Goal: Find specific page/section

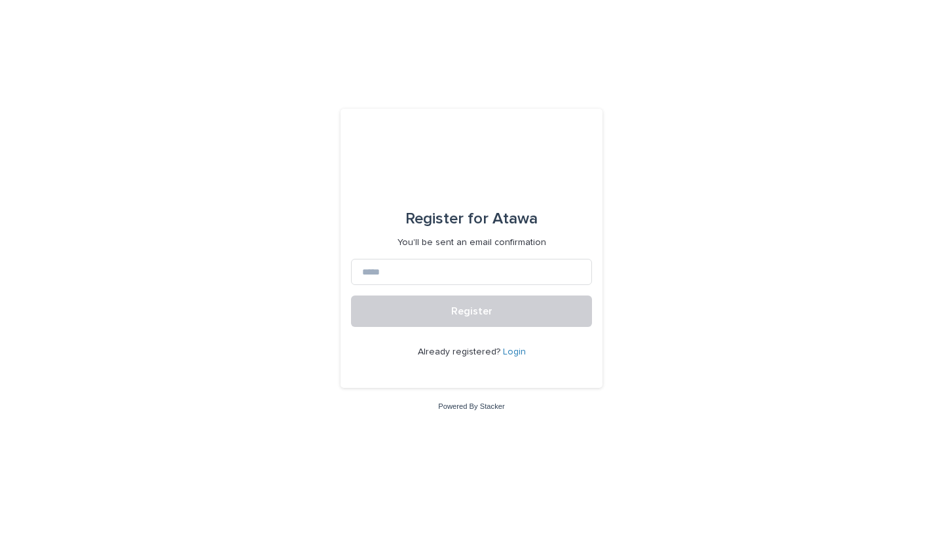
click at [507, 347] on link "Login" at bounding box center [514, 351] width 23 height 9
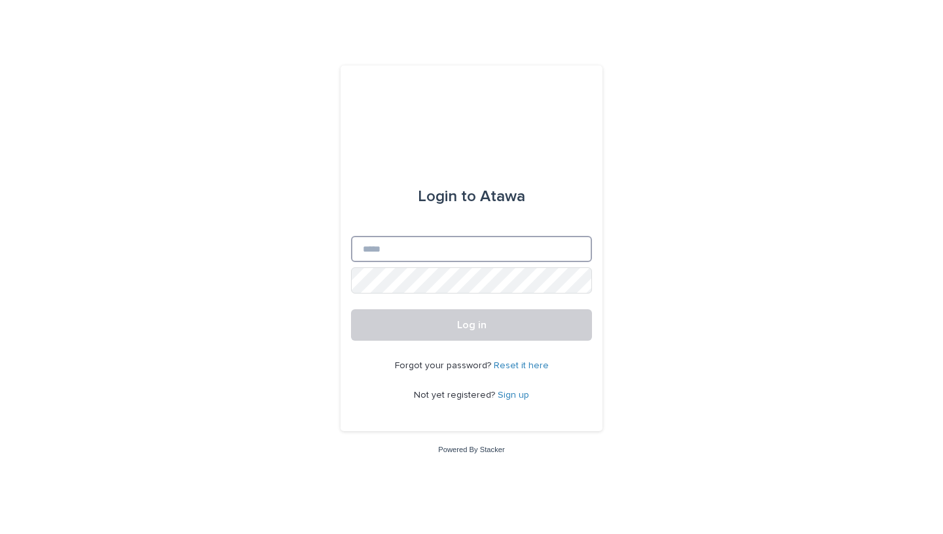
type input "**********"
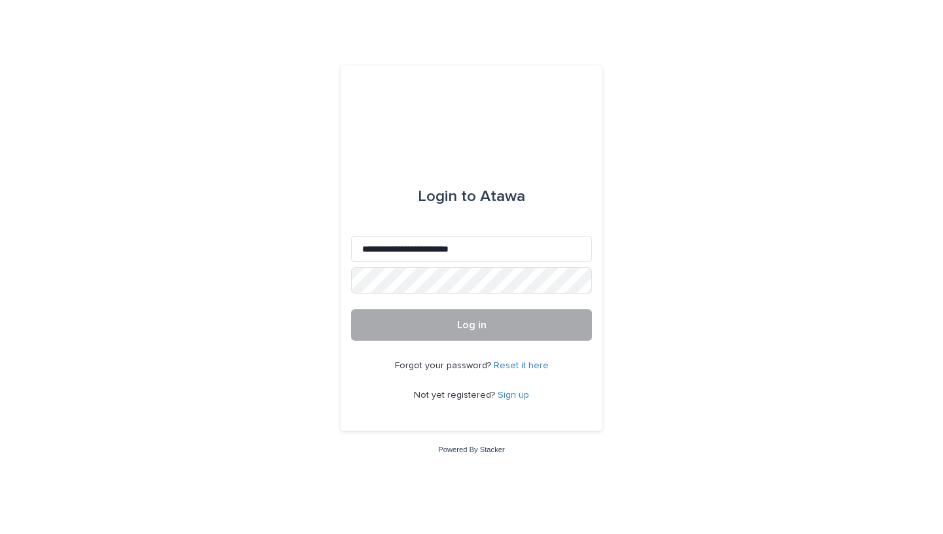
click at [481, 324] on span "Log in" at bounding box center [471, 324] width 29 height 10
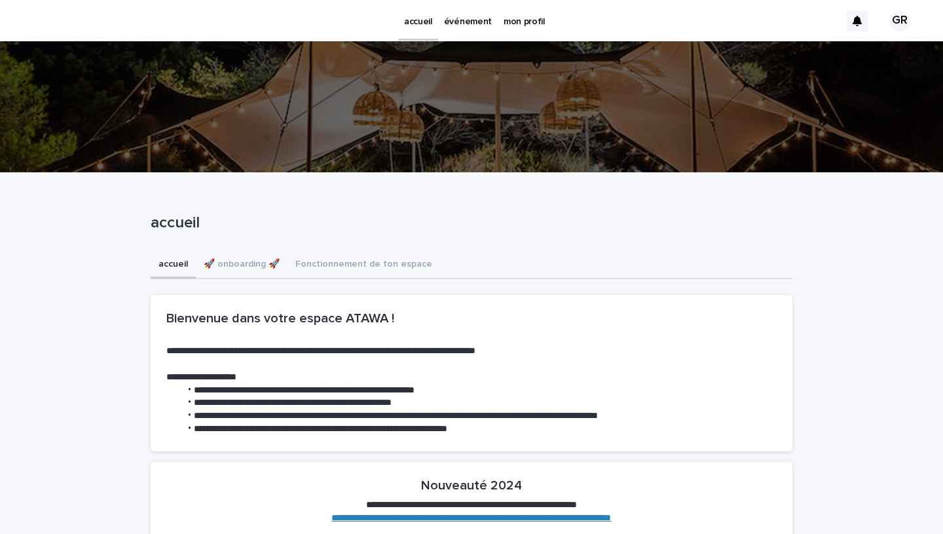
click at [459, 20] on p "événement" at bounding box center [468, 13] width 48 height 27
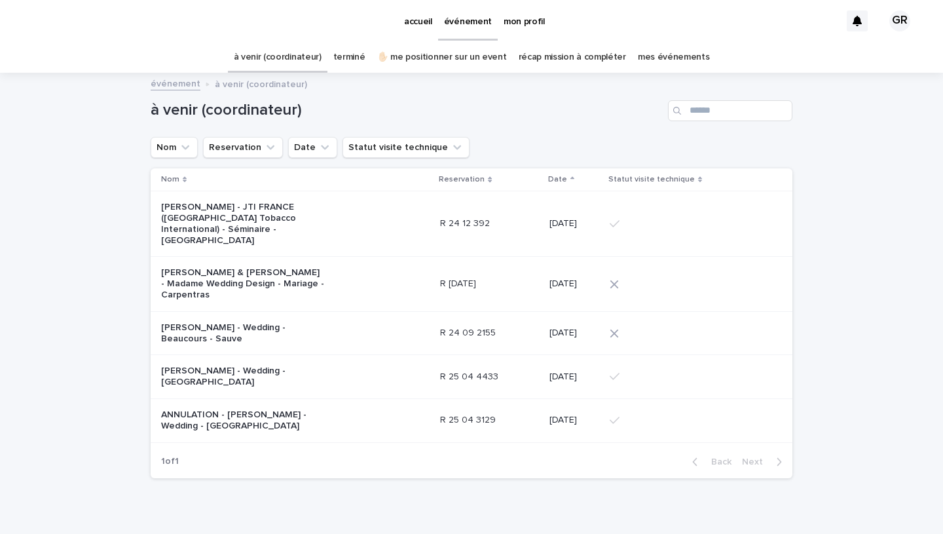
click at [232, 219] on p "[PERSON_NAME] - JTI FRANCE ([GEOGRAPHIC_DATA] Tobacco International) - Séminair…" at bounding box center [243, 224] width 164 height 44
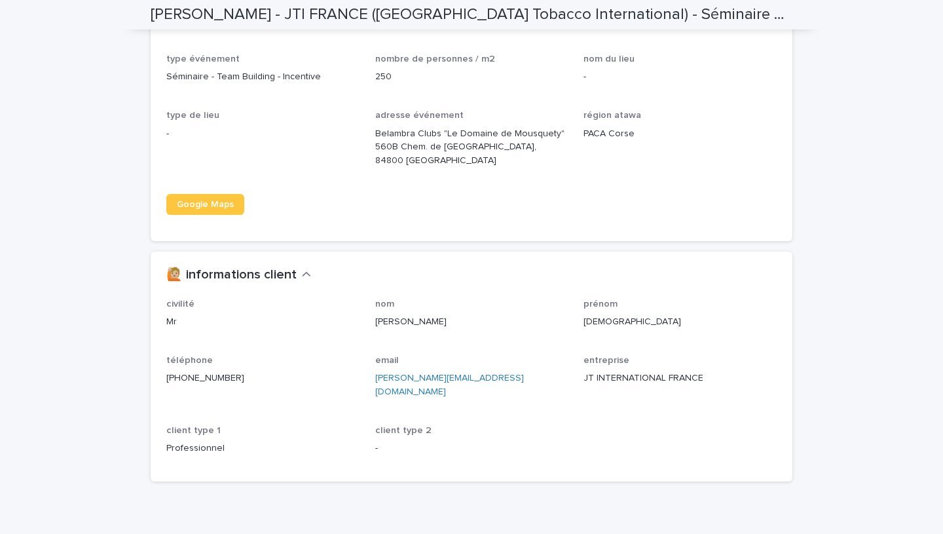
scroll to position [1480, 0]
